Goal: Transaction & Acquisition: Purchase product/service

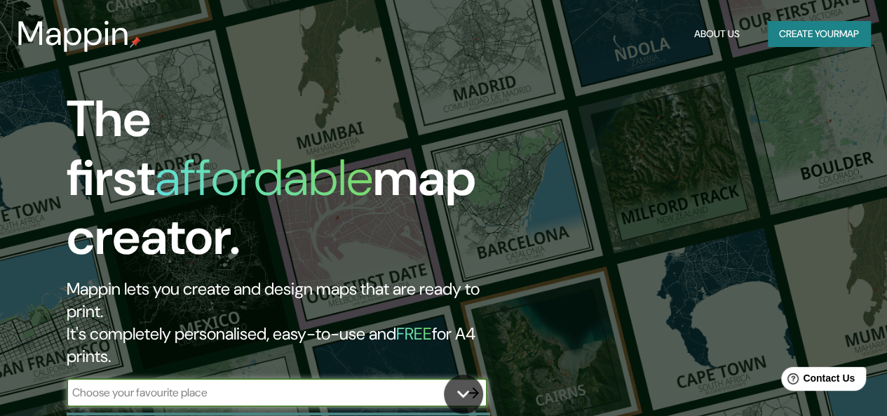
click at [348, 384] on input "text" at bounding box center [263, 392] width 393 height 16
type input "a"
type input "retiro"
click at [473, 387] on icon "button" at bounding box center [473, 392] width 11 height 11
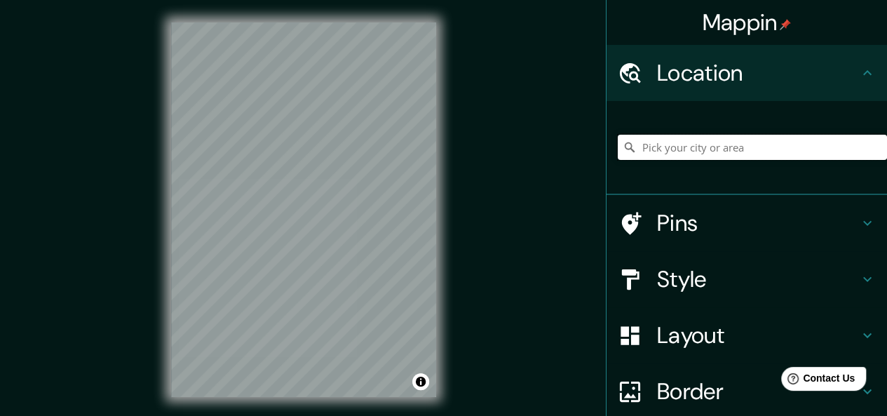
click at [660, 149] on input "Pick your city or area" at bounding box center [751, 147] width 269 height 25
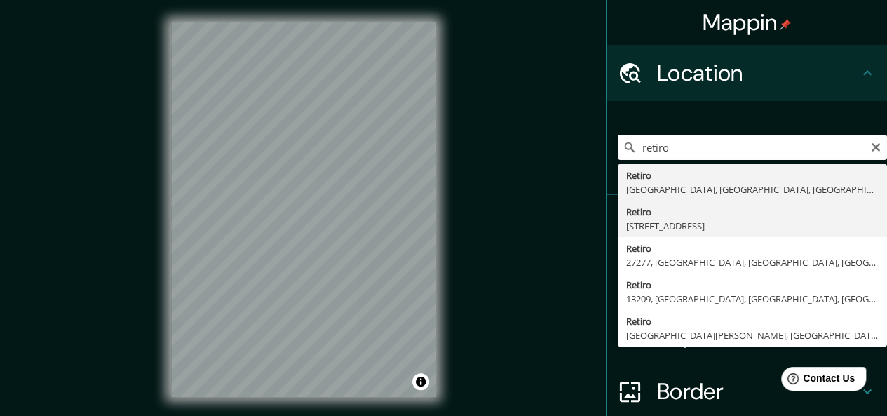
type input "[STREET_ADDRESS]"
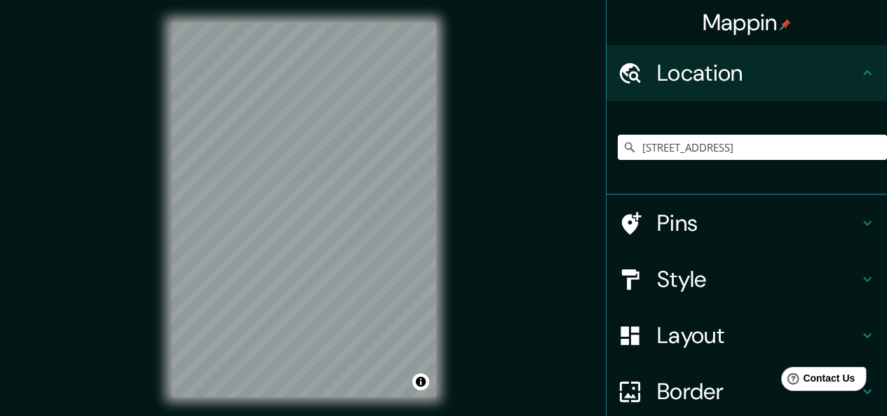
click at [746, 281] on h4 "Style" at bounding box center [758, 279] width 202 height 28
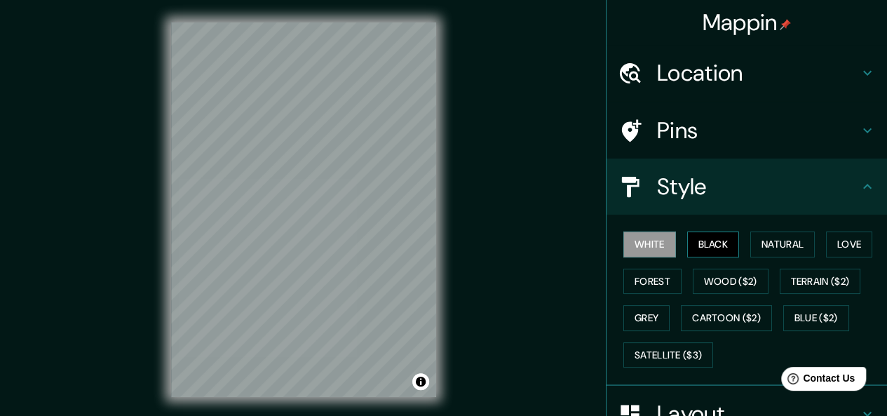
click at [694, 252] on button "Black" at bounding box center [713, 244] width 53 height 26
click at [789, 244] on button "Natural" at bounding box center [782, 244] width 64 height 26
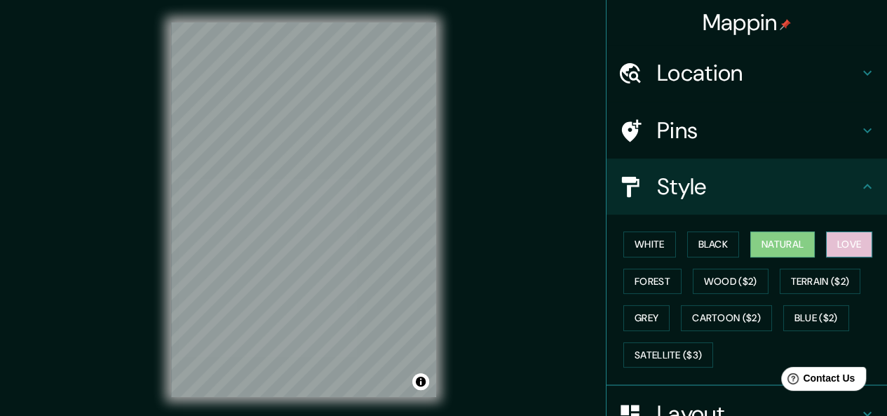
click at [835, 245] on button "Love" at bounding box center [849, 244] width 46 height 26
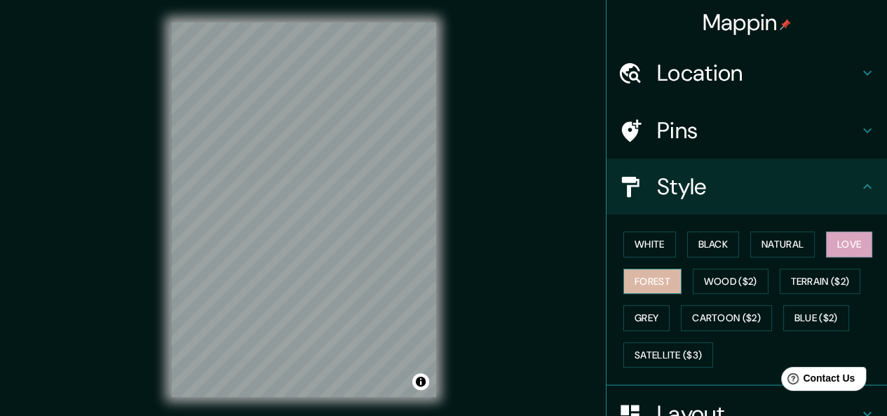
click at [655, 281] on button "Forest" at bounding box center [652, 281] width 58 height 26
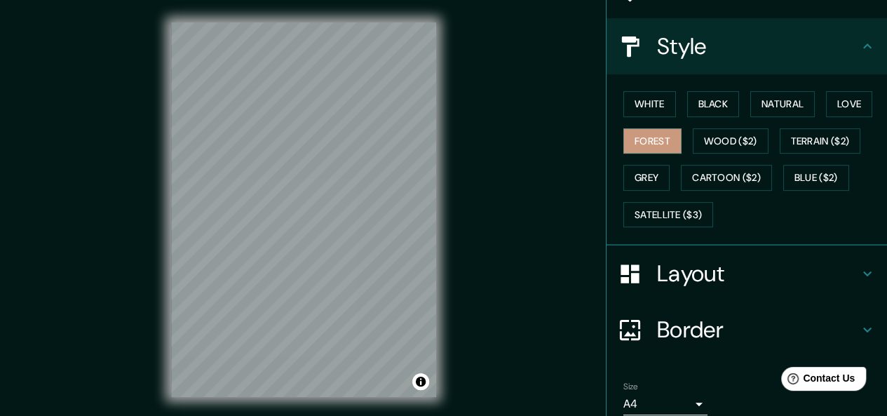
click at [714, 322] on h4 "Border" at bounding box center [758, 329] width 202 height 28
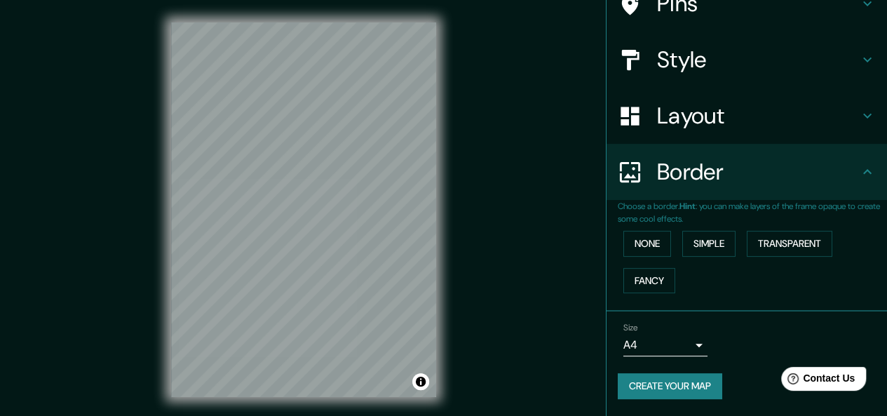
scroll to position [125, 0]
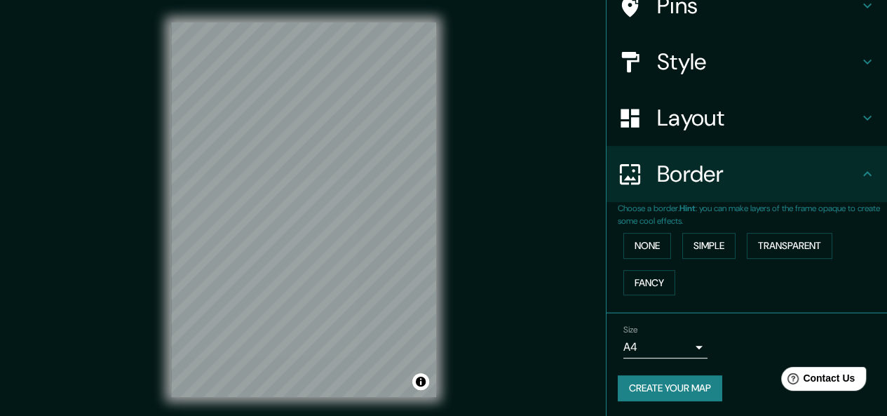
click at [759, 189] on div "Border" at bounding box center [746, 174] width 280 height 56
click at [744, 123] on h4 "Layout" at bounding box center [758, 118] width 202 height 28
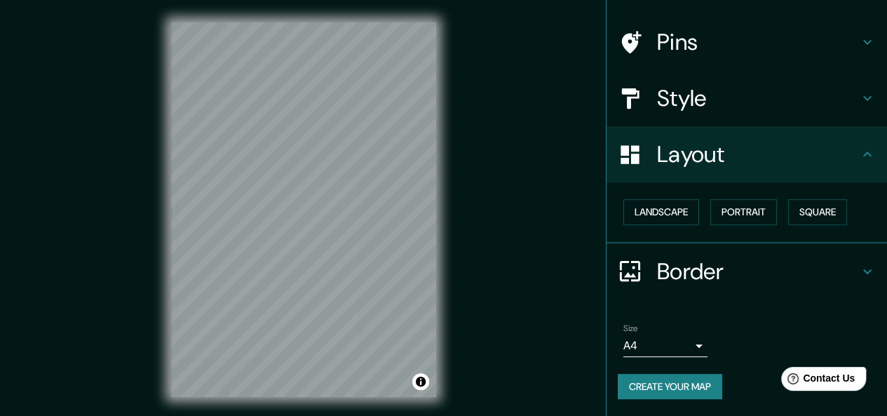
scroll to position [87, 0]
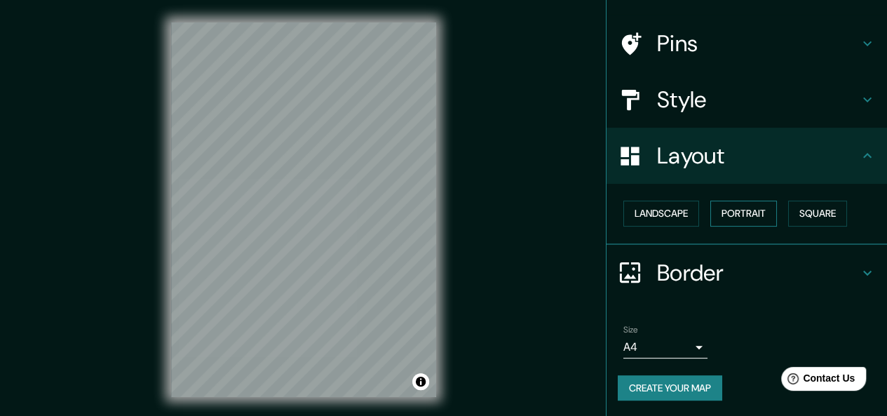
click at [732, 213] on button "Portrait" at bounding box center [743, 213] width 67 height 26
click at [654, 212] on button "Landscape" at bounding box center [661, 213] width 76 height 26
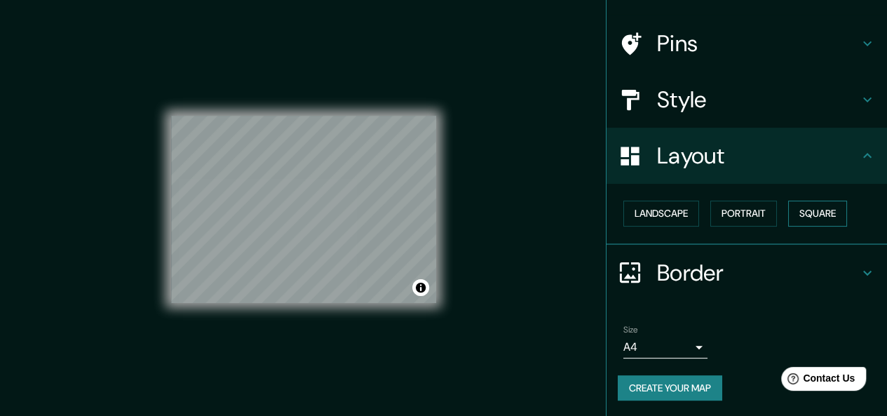
click at [806, 212] on button "Square" at bounding box center [817, 213] width 59 height 26
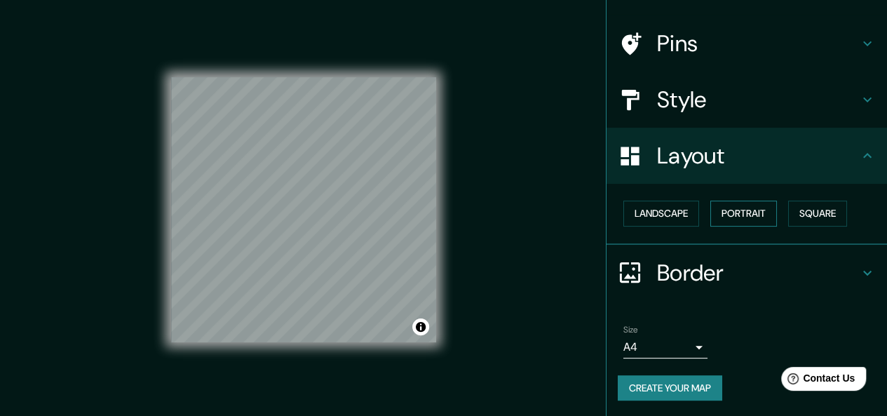
click at [754, 210] on button "Portrait" at bounding box center [743, 213] width 67 height 26
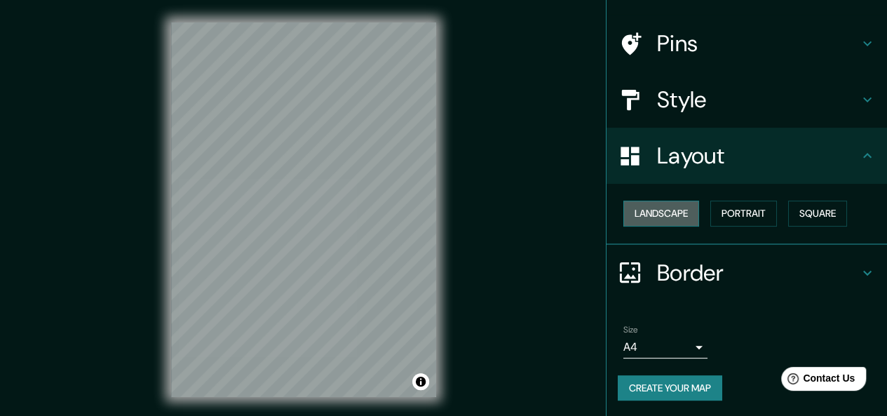
click at [658, 203] on button "Landscape" at bounding box center [661, 213] width 76 height 26
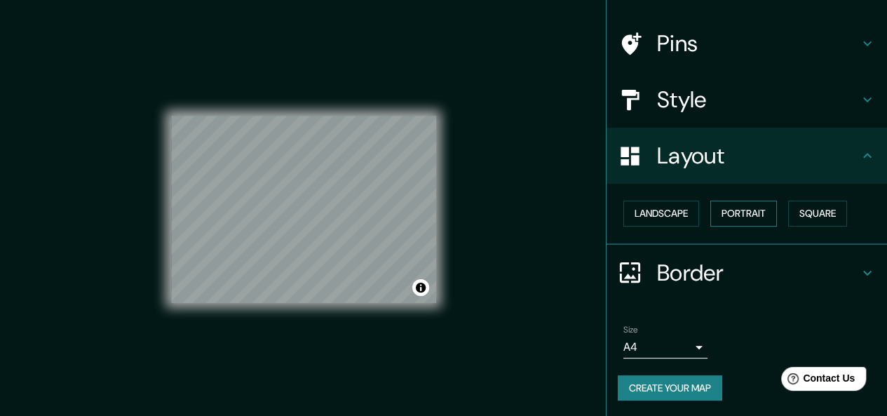
click at [718, 211] on button "Portrait" at bounding box center [743, 213] width 67 height 26
